Goal: Transaction & Acquisition: Purchase product/service

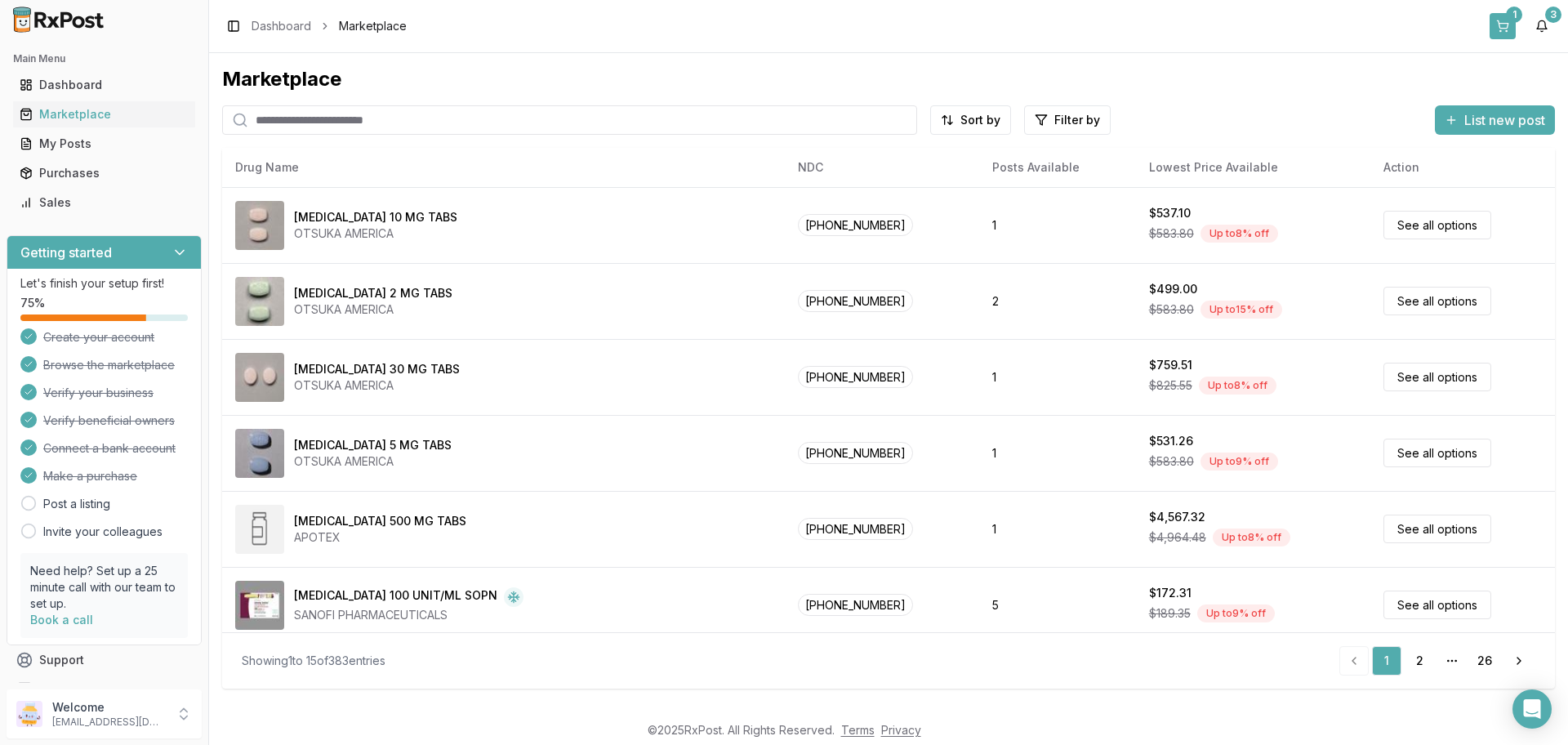
click at [1505, 23] on button "1" at bounding box center [1503, 26] width 26 height 26
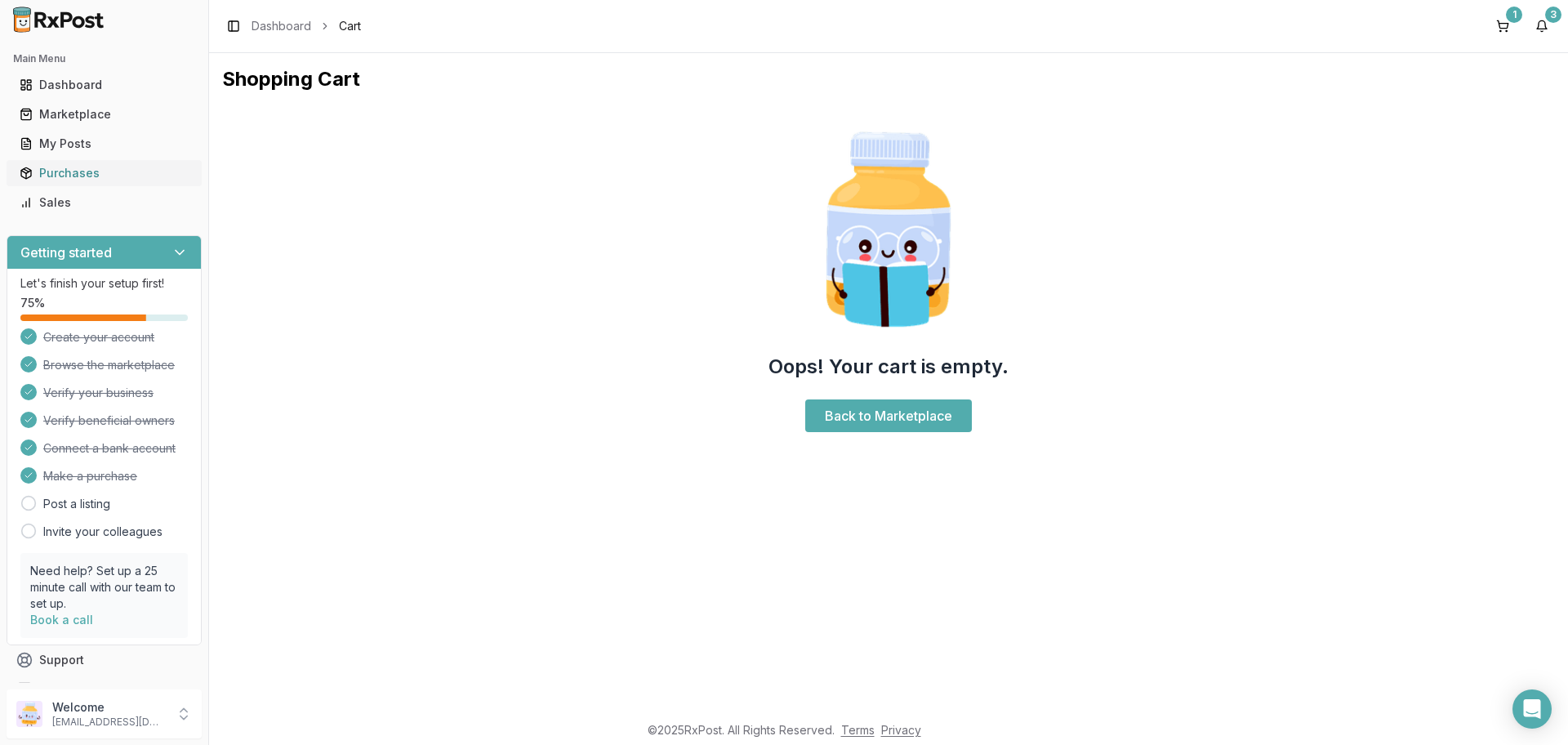
click at [58, 172] on div "Purchases" at bounding box center [104, 172] width 169 height 16
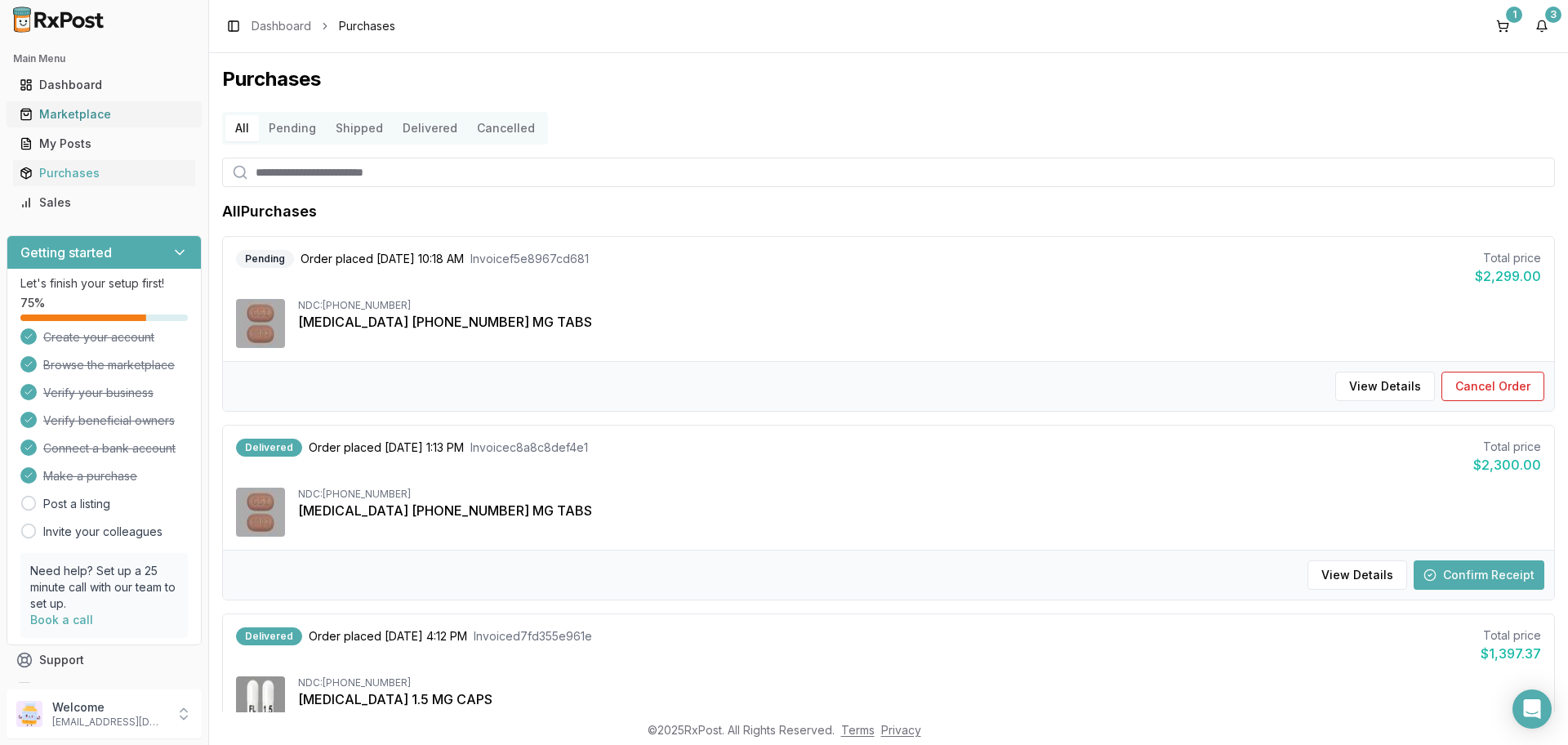
click at [56, 114] on div "Marketplace" at bounding box center [104, 114] width 169 height 16
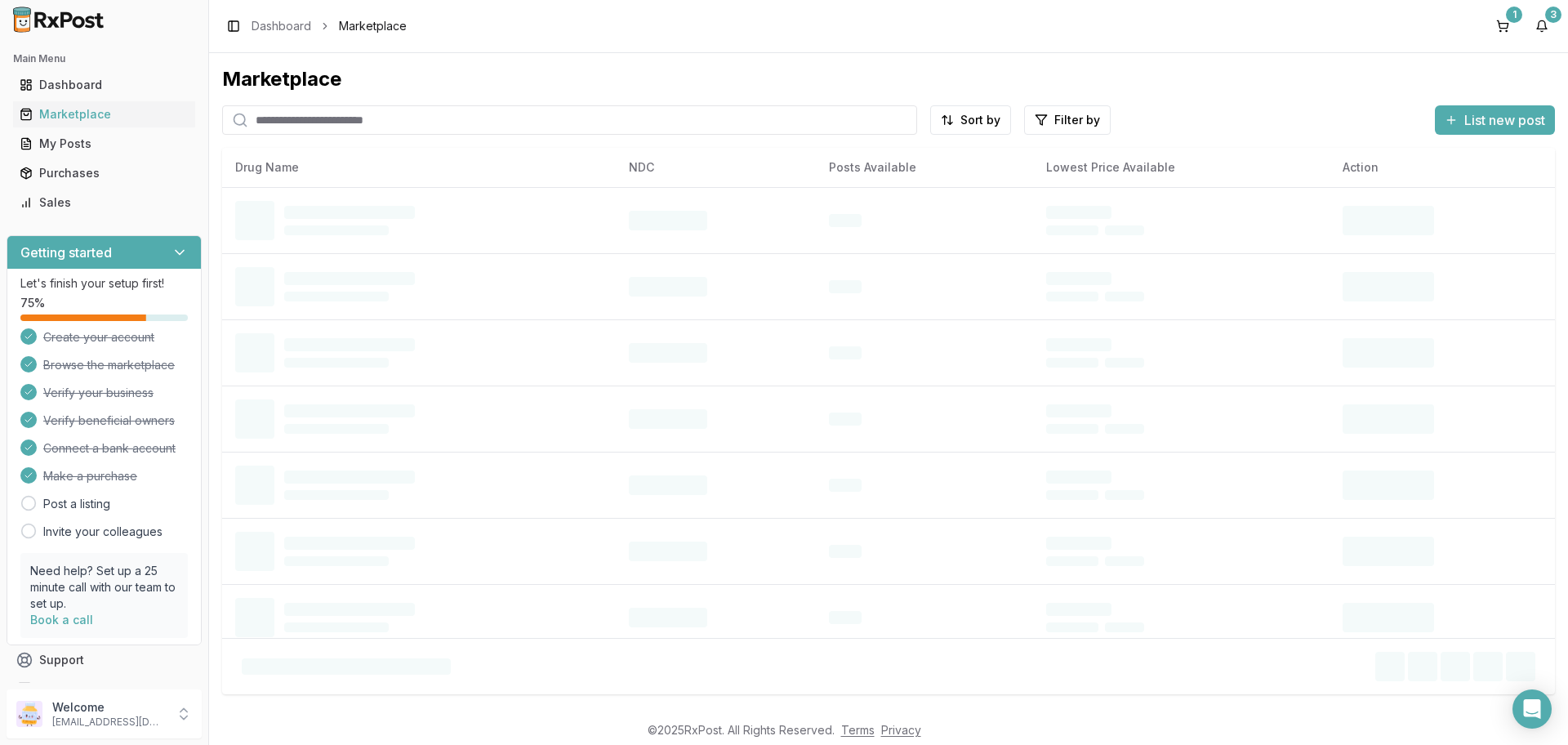
click at [291, 118] on input "search" at bounding box center [569, 120] width 695 height 29
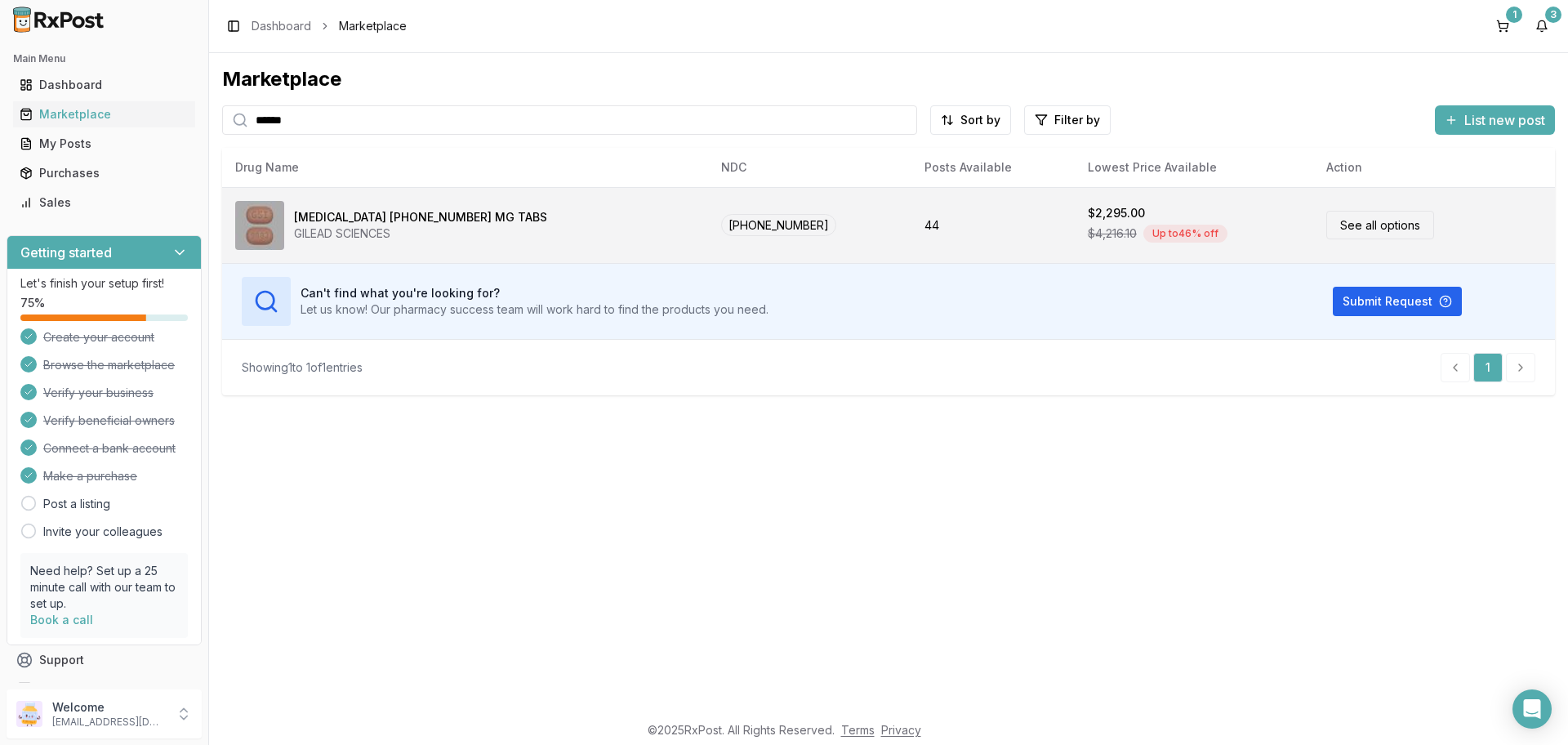
type input "******"
click at [335, 224] on div "[MEDICAL_DATA] [PHONE_NUMBER] MG TABS" at bounding box center [420, 217] width 253 height 16
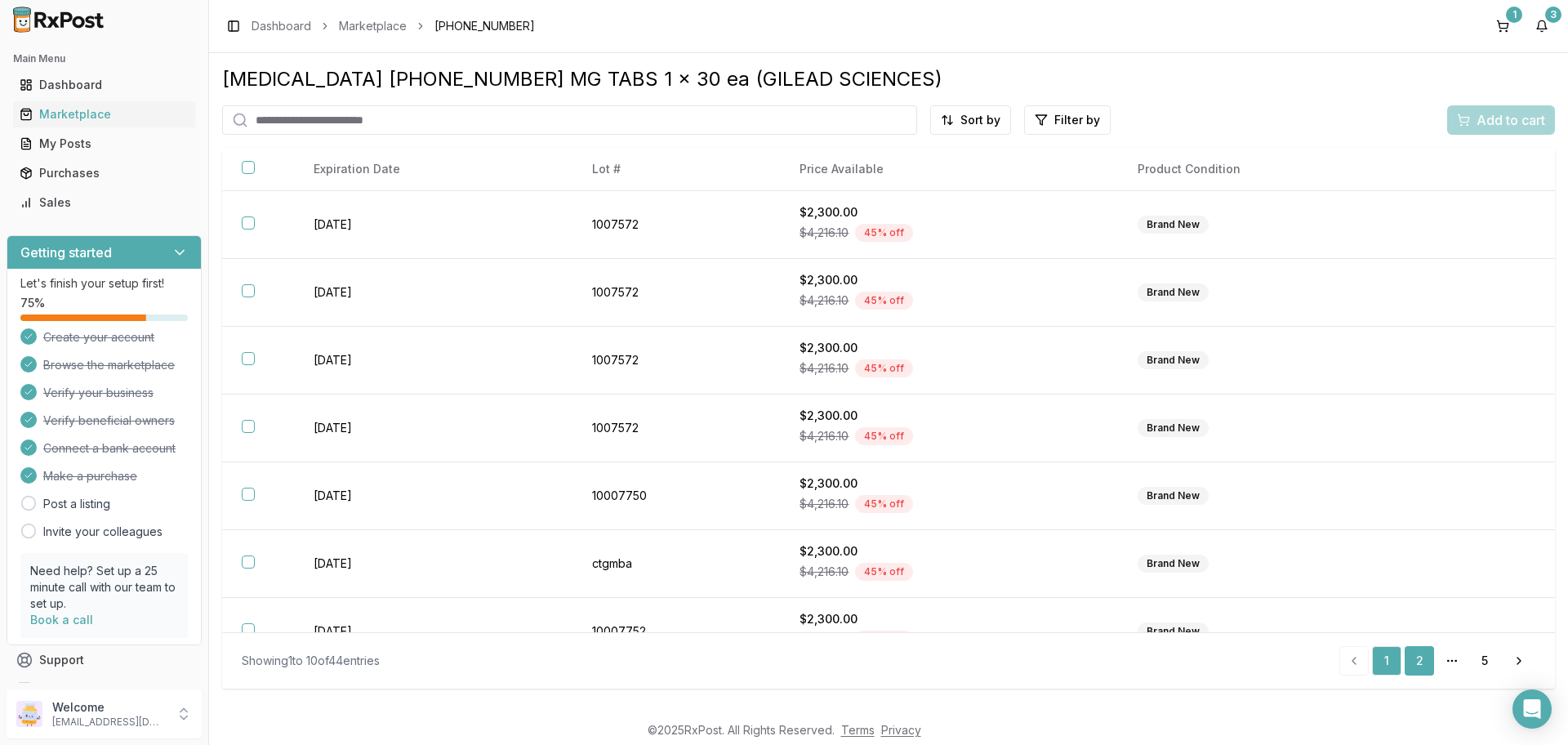
click at [1421, 660] on link "2" at bounding box center [1420, 661] width 29 height 29
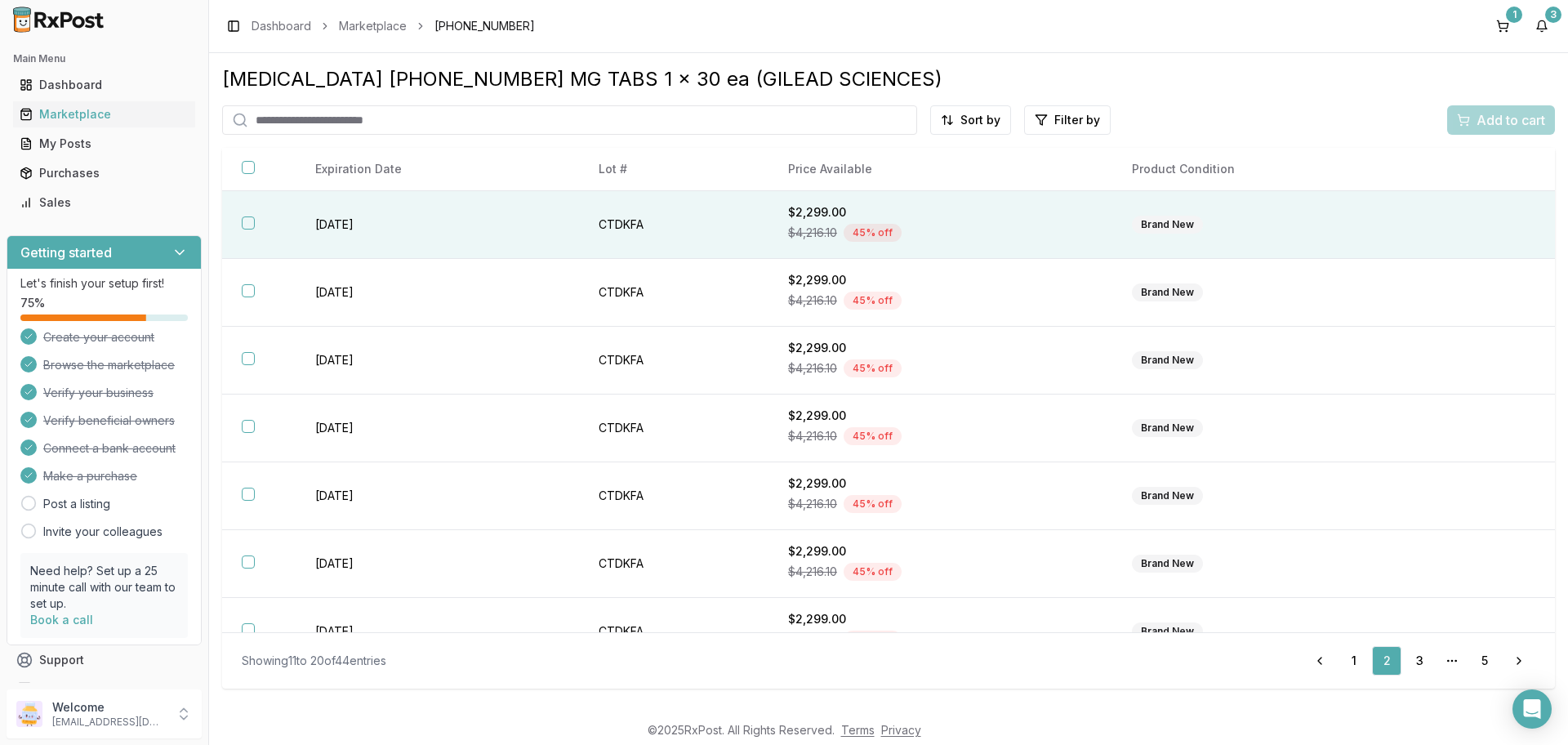
click at [1169, 220] on div "Brand New" at bounding box center [1168, 225] width 71 height 18
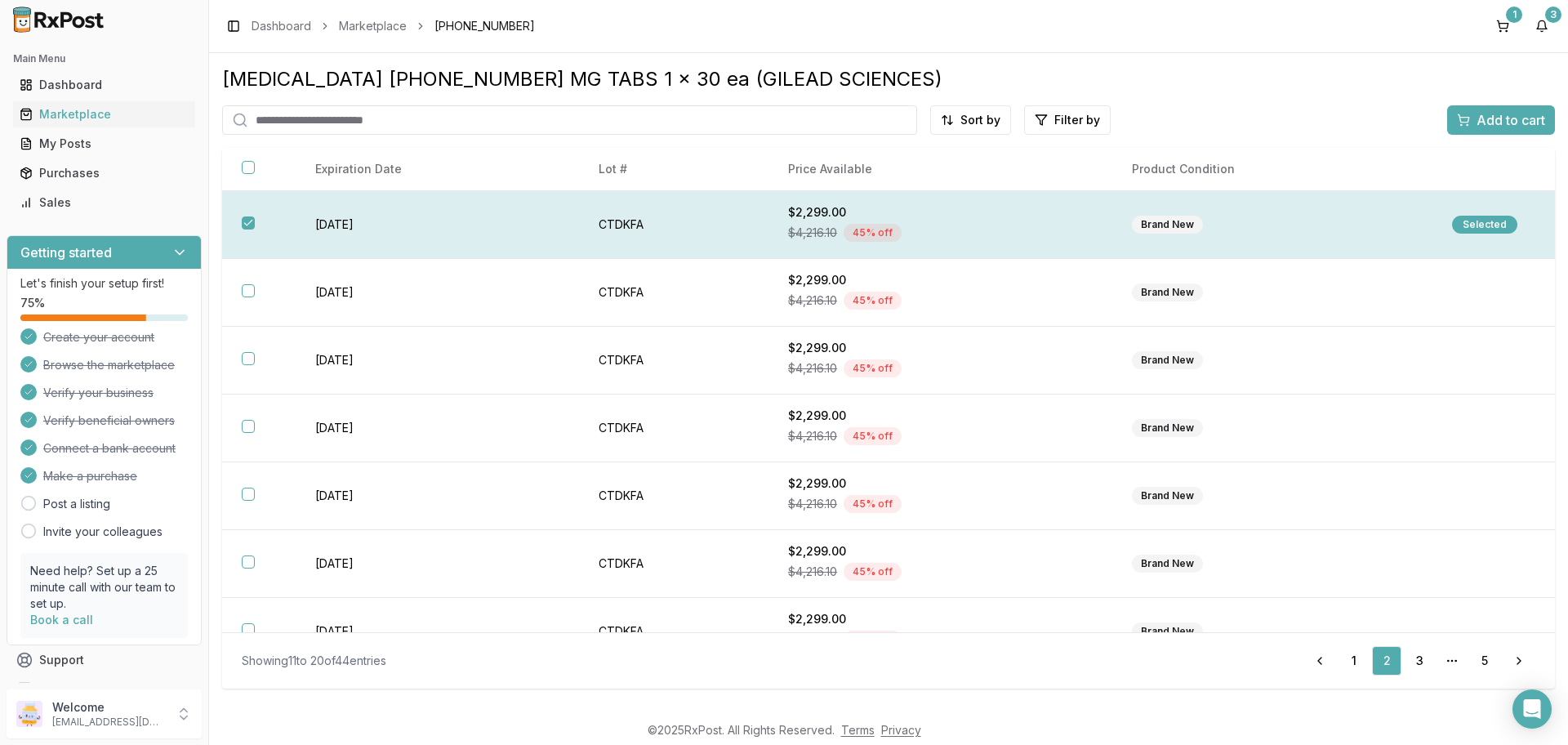
click at [1479, 224] on div "Selected" at bounding box center [1485, 225] width 65 height 18
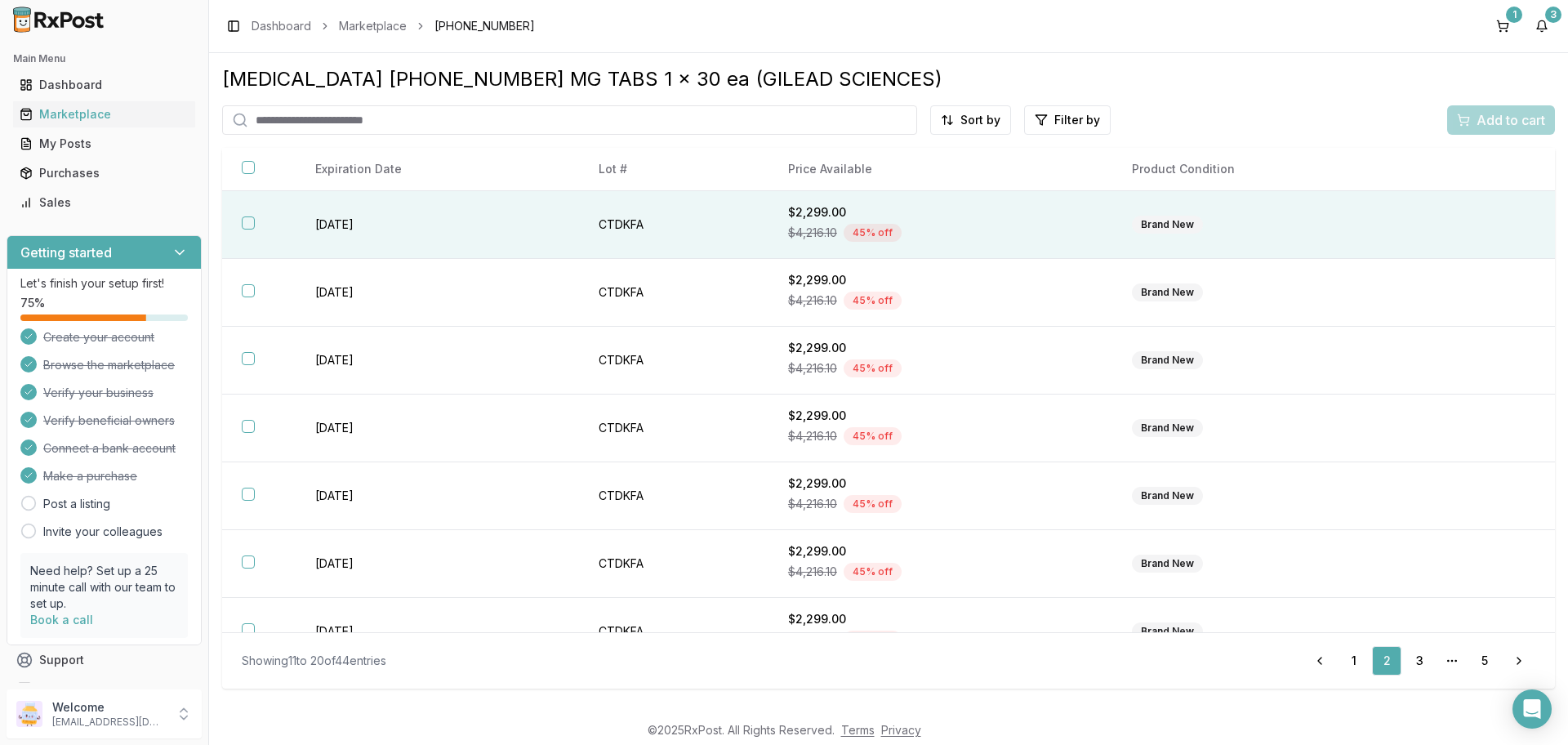
click at [239, 222] on th at bounding box center [259, 225] width 74 height 68
click at [1511, 114] on span "Add to cart" at bounding box center [1511, 120] width 69 height 20
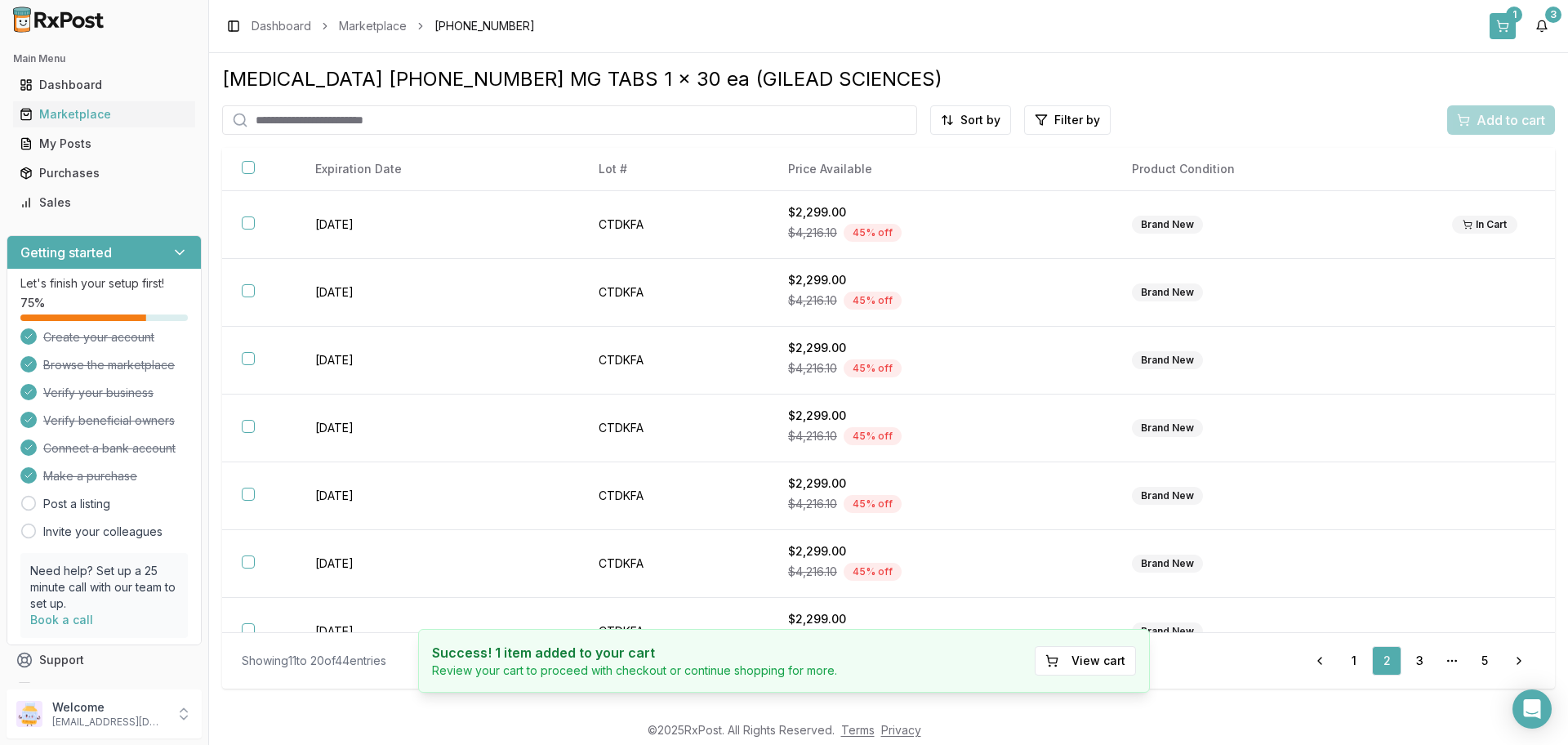
click at [1508, 21] on div "1" at bounding box center [1514, 15] width 16 height 16
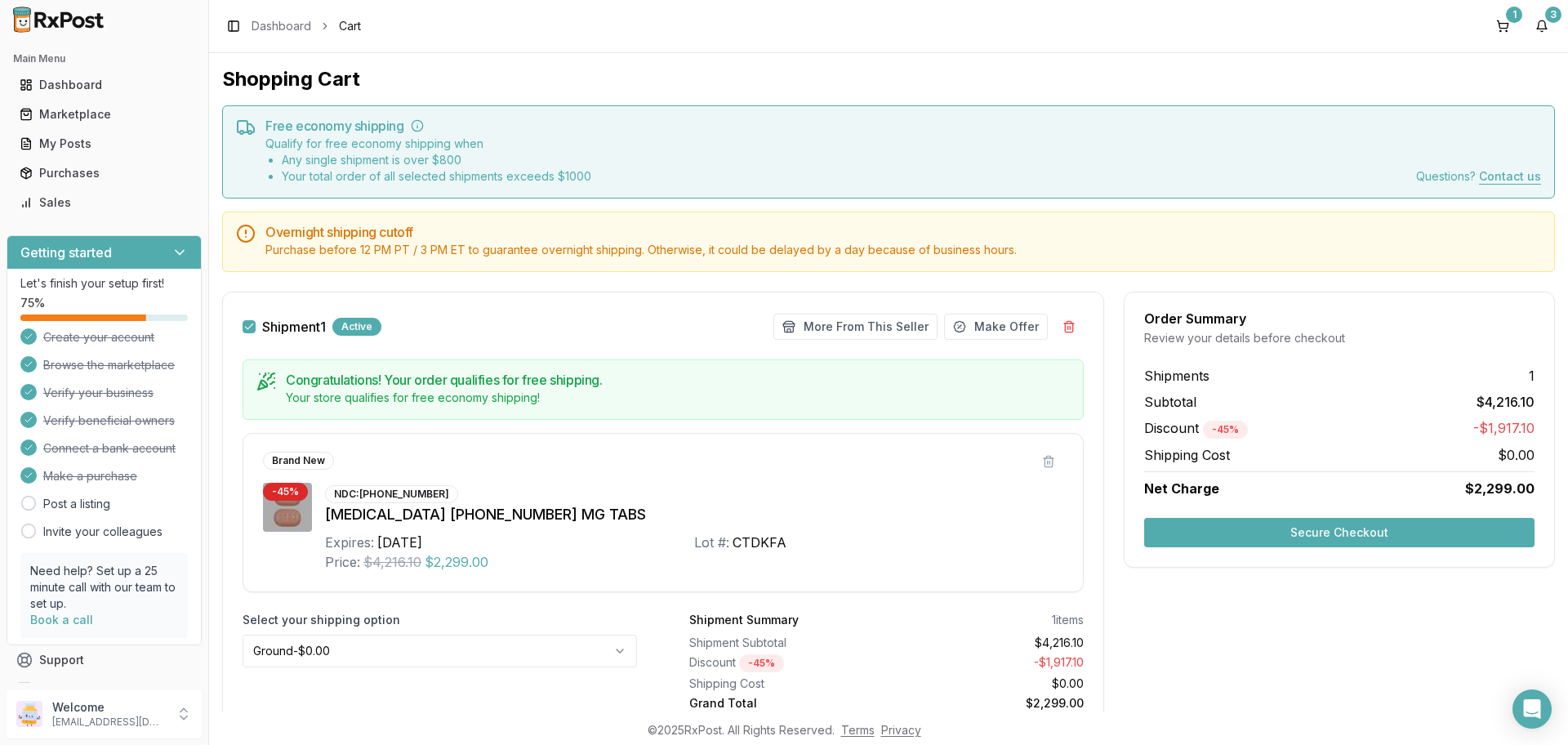
click at [1355, 532] on button "Secure Checkout" at bounding box center [1339, 532] width 390 height 29
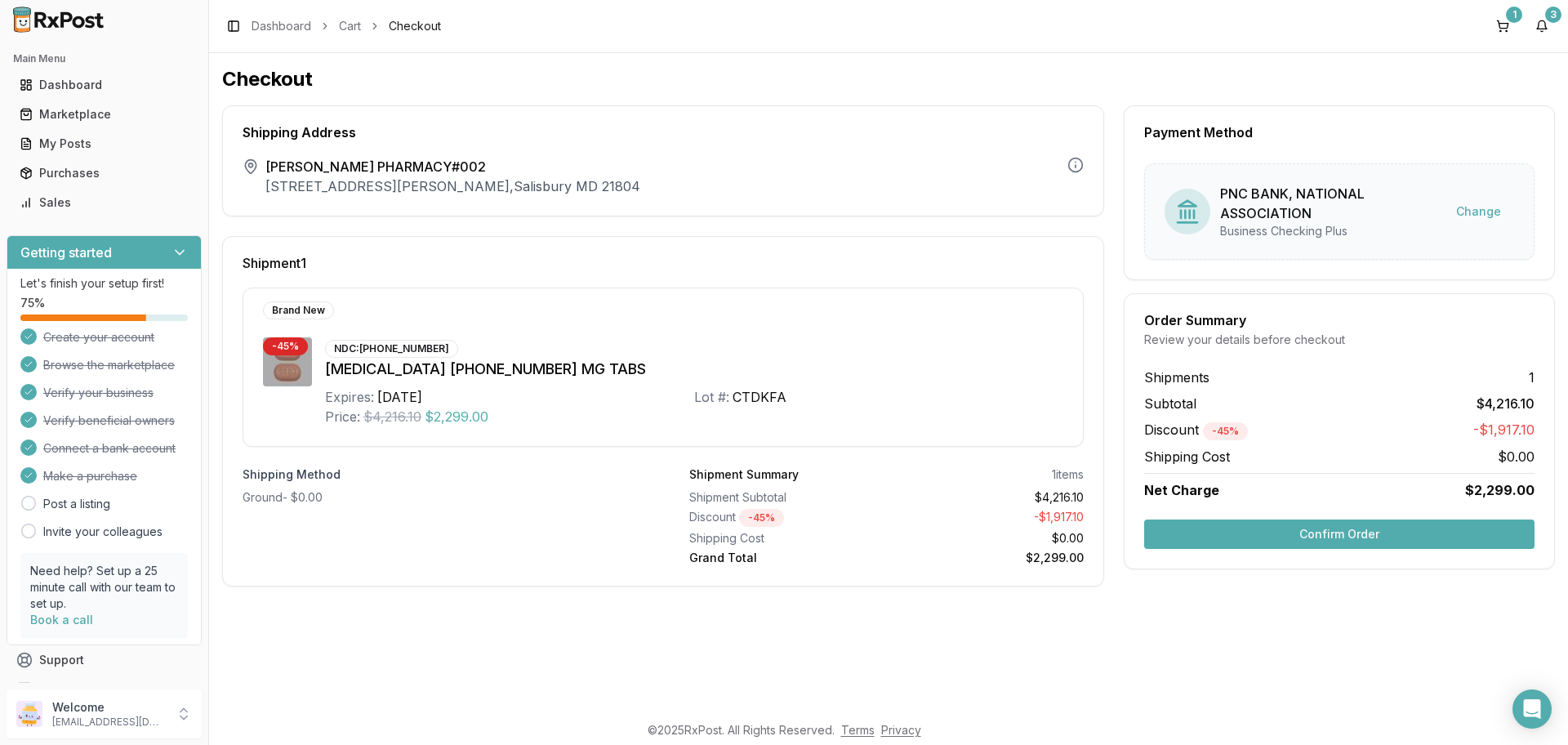
click at [1355, 535] on button "Confirm Order" at bounding box center [1339, 534] width 390 height 29
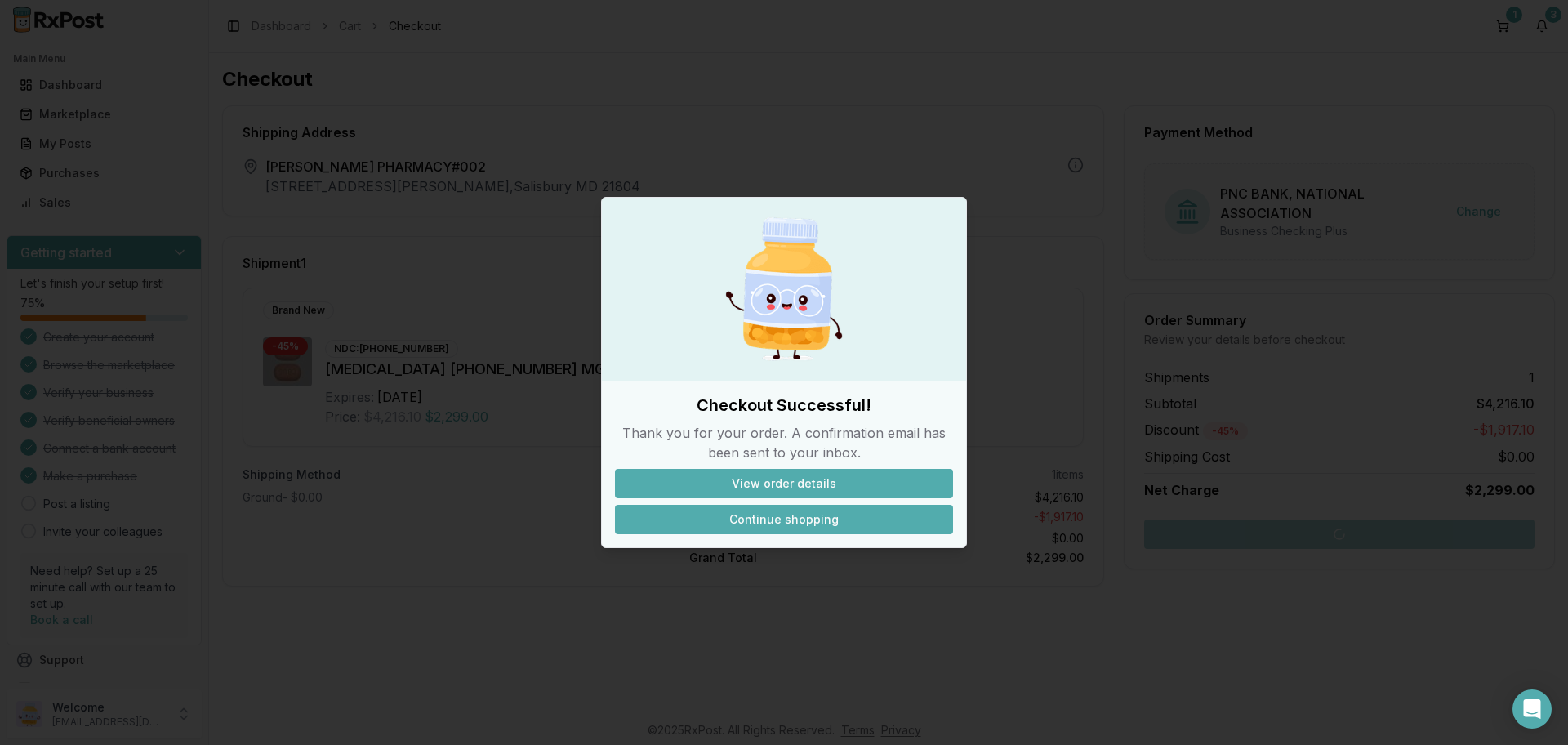
click at [802, 523] on button "Continue shopping" at bounding box center [784, 520] width 338 height 29
